Goal: Task Accomplishment & Management: Manage account settings

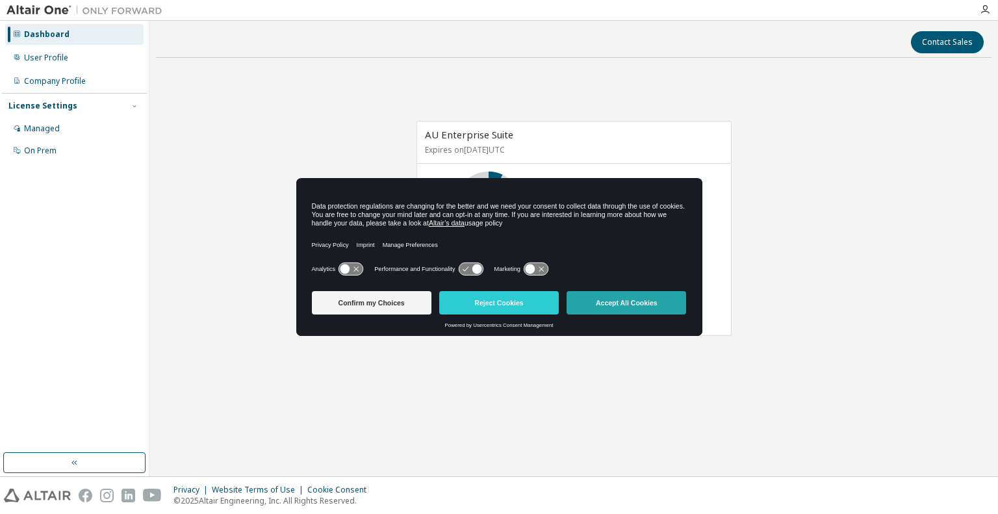
click at [613, 300] on button "Accept All Cookies" at bounding box center [627, 302] width 120 height 23
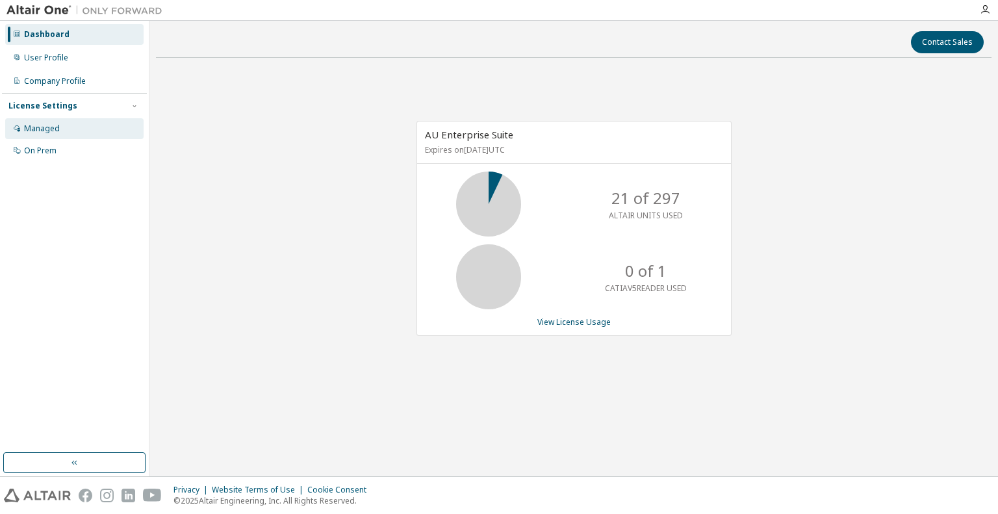
click at [54, 135] on div "Managed" at bounding box center [74, 128] width 138 height 21
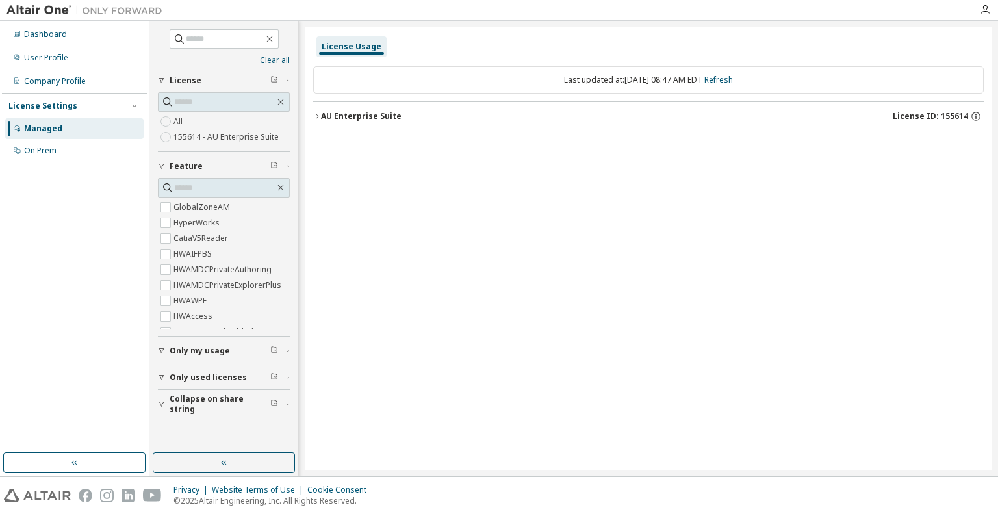
click at [320, 121] on button "AU Enterprise Suite License ID: 155614" at bounding box center [648, 116] width 671 height 29
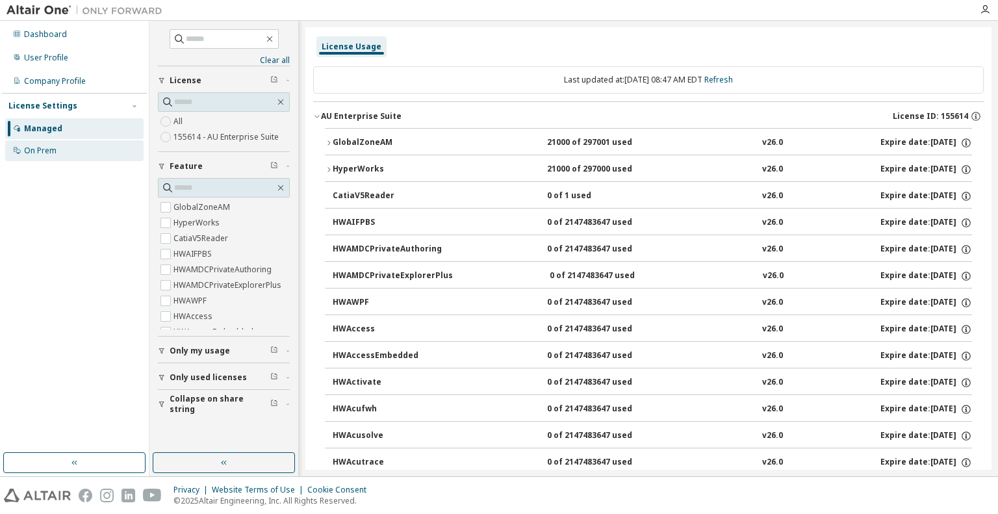
click at [71, 152] on div "On Prem" at bounding box center [74, 150] width 138 height 21
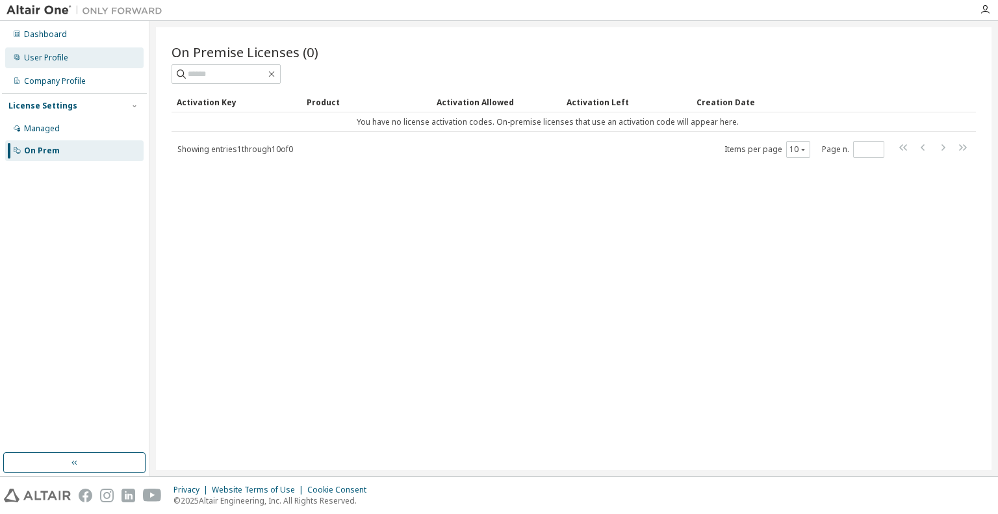
click at [66, 57] on div "User Profile" at bounding box center [46, 58] width 44 height 10
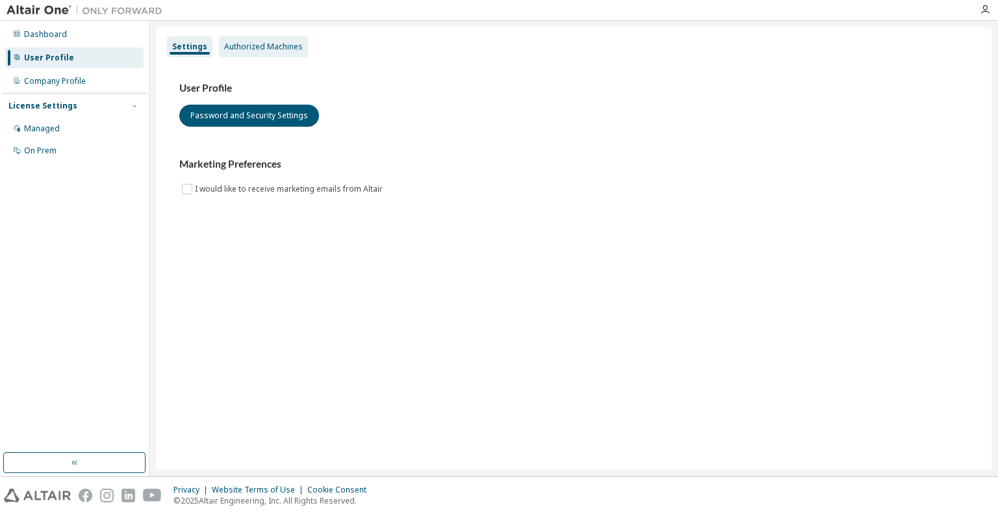
click at [264, 50] on div "Authorized Machines" at bounding box center [263, 47] width 79 height 10
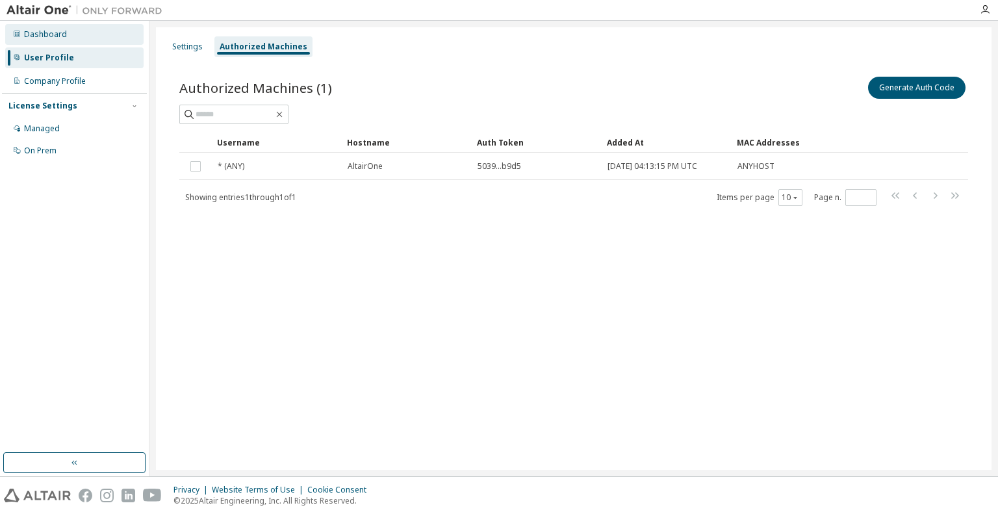
click at [33, 36] on div "Dashboard" at bounding box center [45, 34] width 43 height 10
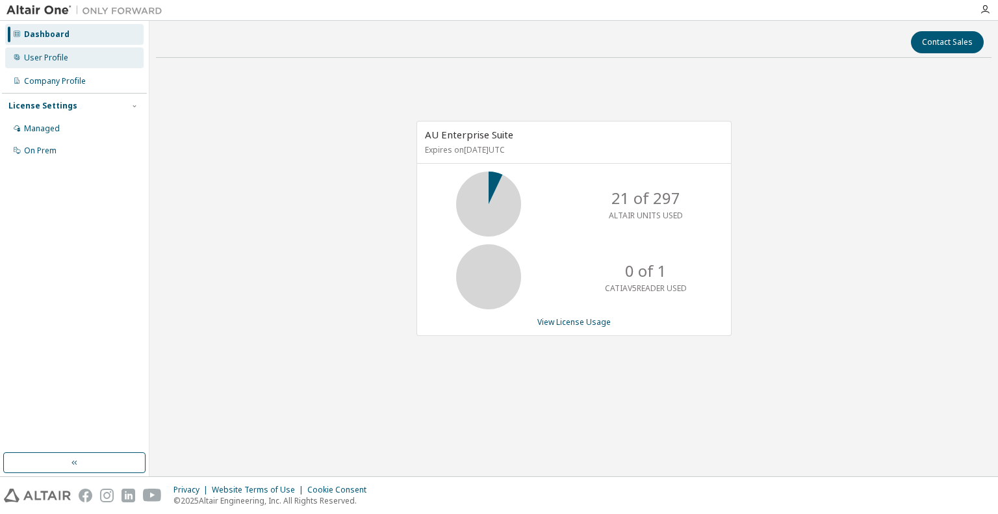
click at [68, 54] on div "User Profile" at bounding box center [74, 57] width 138 height 21
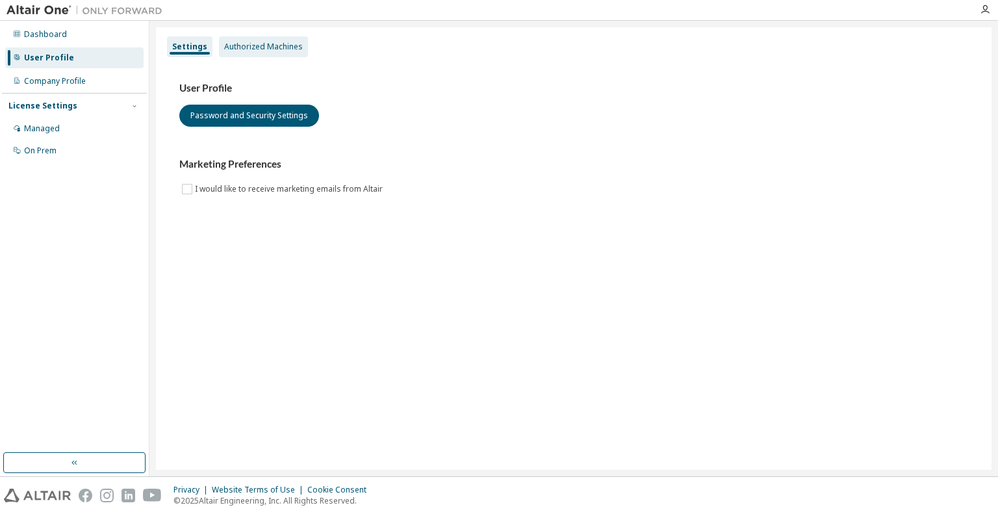
click at [237, 45] on div "Authorized Machines" at bounding box center [263, 47] width 79 height 10
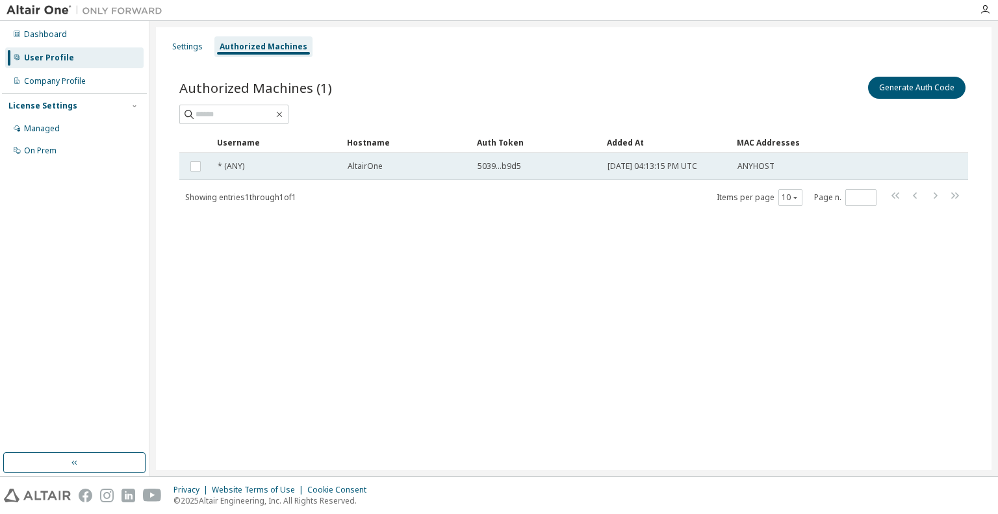
click at [493, 163] on span "5039...b9d5" at bounding box center [500, 166] width 44 height 10
click at [198, 44] on div "Settings" at bounding box center [187, 47] width 31 height 10
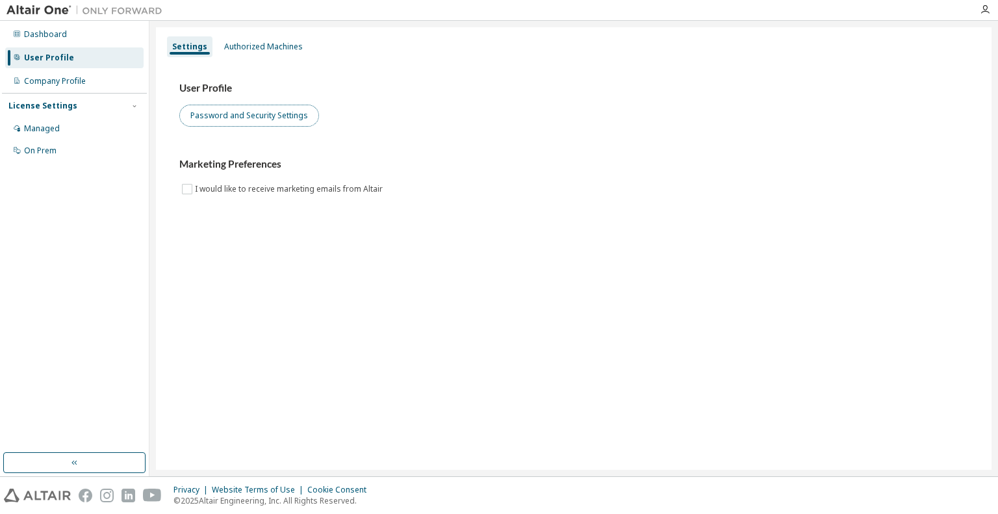
click at [213, 111] on button "Password and Security Settings" at bounding box center [249, 116] width 140 height 22
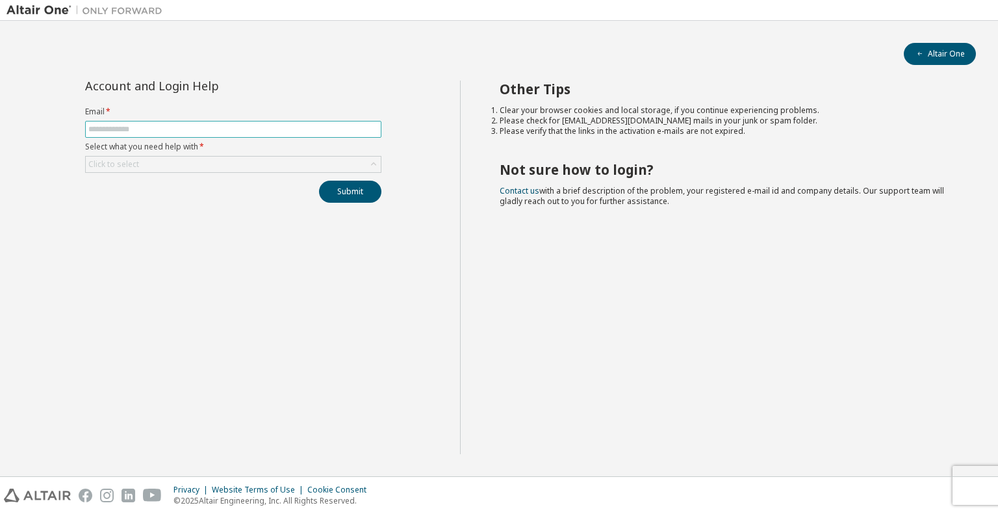
click at [223, 129] on input "text" at bounding box center [233, 129] width 290 height 10
type input "**********"
click at [146, 161] on div "Click to select" at bounding box center [233, 165] width 295 height 16
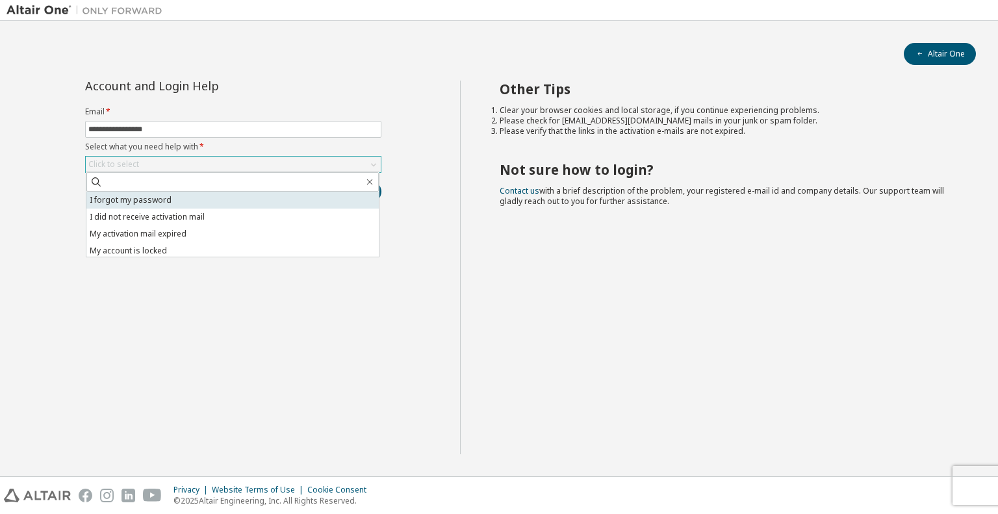
click at [145, 200] on li "I forgot my password" at bounding box center [232, 200] width 292 height 17
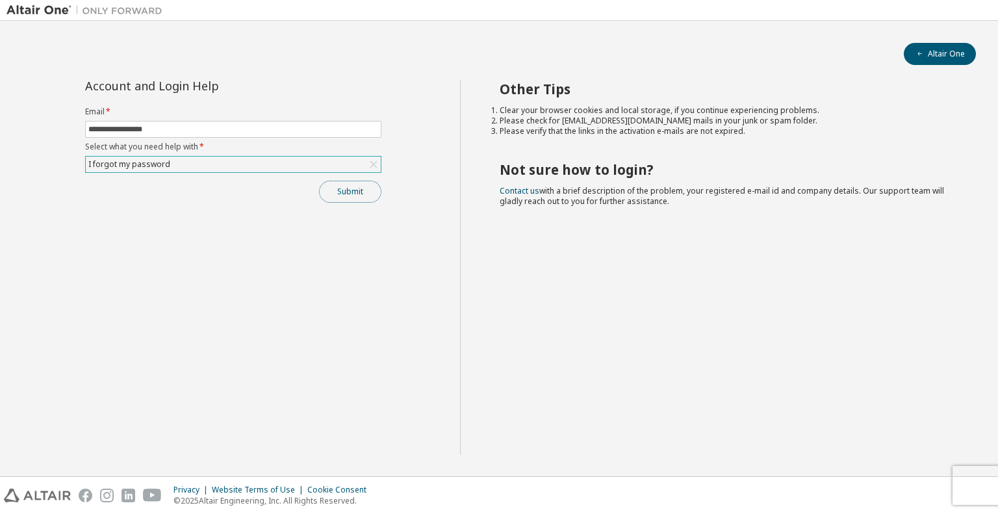
click at [329, 194] on button "Submit" at bounding box center [350, 192] width 62 height 22
